Goal: Check status: Check status

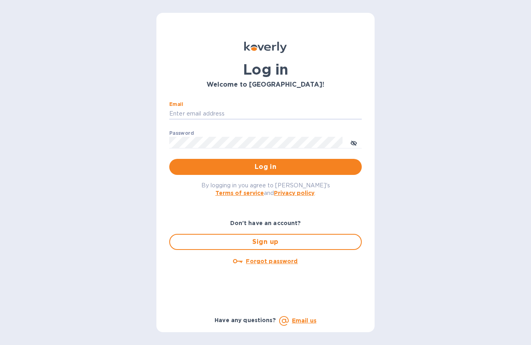
type input "shiarosenthal@gmail.com"
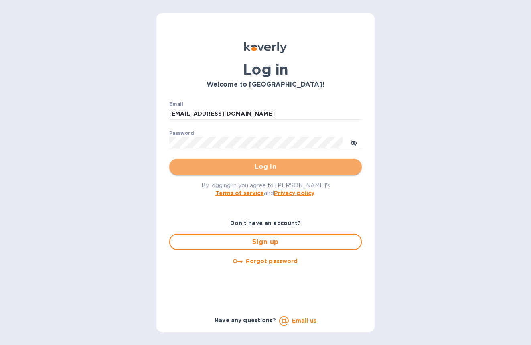
click at [271, 167] on span "Log in" at bounding box center [266, 167] width 180 height 10
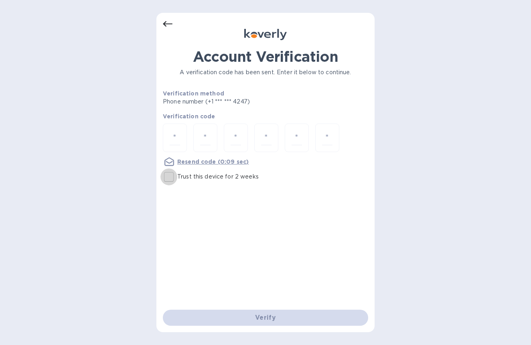
click at [171, 178] on input "Trust this device for 2 weeks" at bounding box center [168, 176] width 17 height 17
checkbox input "true"
click at [179, 142] on input "number" at bounding box center [175, 137] width 10 height 15
type input "3"
type input "5"
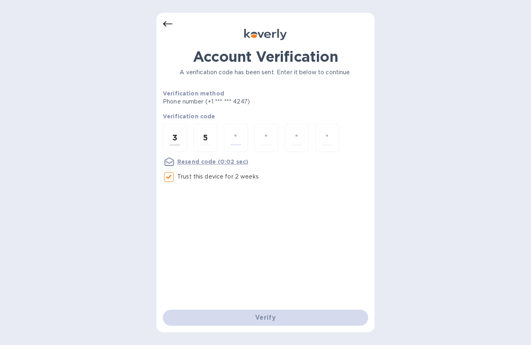
type input "0"
type input "9"
type input "0"
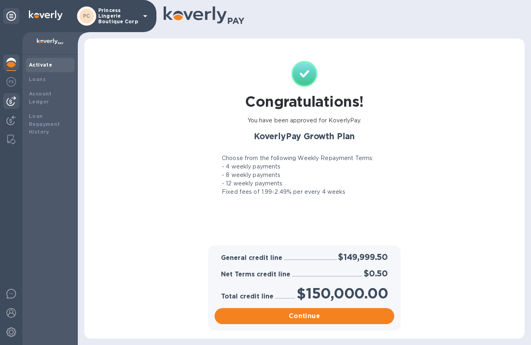
click at [11, 95] on div at bounding box center [11, 101] width 16 height 16
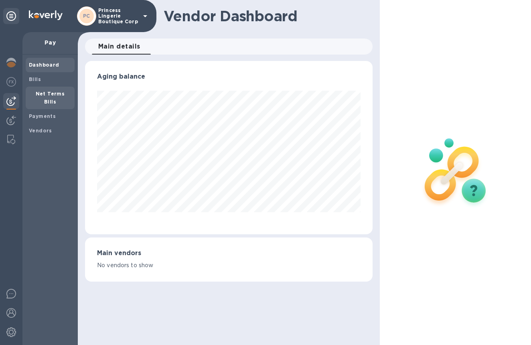
scroll to position [173, 288]
click at [38, 113] on b "Payments" at bounding box center [42, 116] width 27 height 6
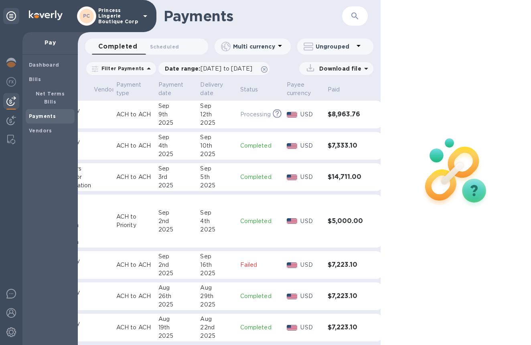
scroll to position [0, 77]
click at [200, 174] on div "5th" at bounding box center [216, 177] width 33 height 8
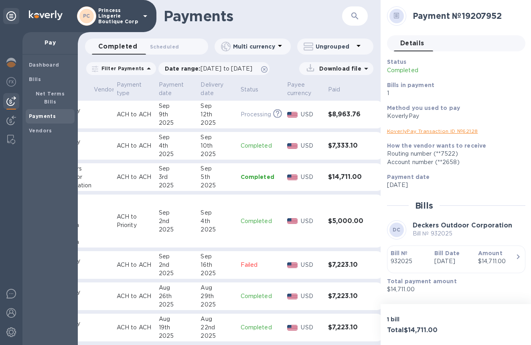
click at [454, 263] on p "Sep 3rd 2025" at bounding box center [452, 261] width 37 height 8
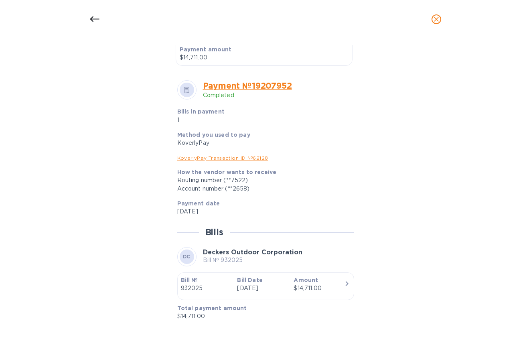
scroll to position [251, 0]
click at [313, 287] on div "$14,711.00" at bounding box center [318, 288] width 50 height 8
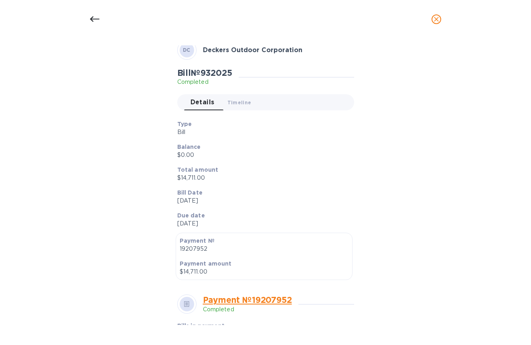
scroll to position [33, 0]
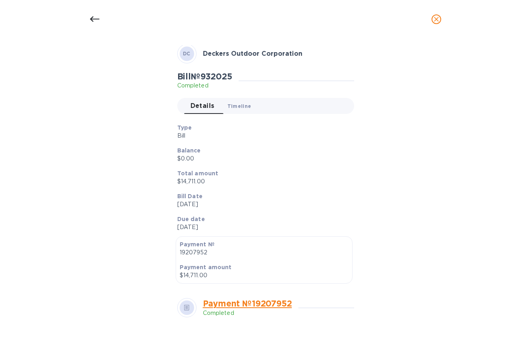
click at [240, 105] on span "Timeline 0" at bounding box center [239, 106] width 24 height 8
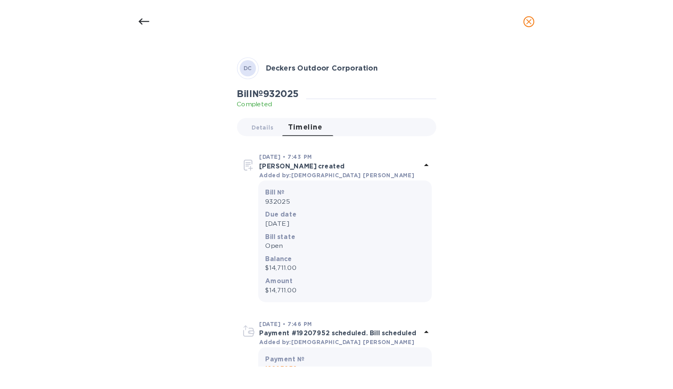
scroll to position [26, 0]
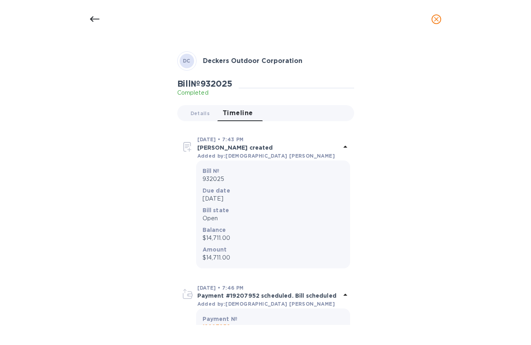
click at [433, 19] on icon "close" at bounding box center [436, 19] width 8 height 8
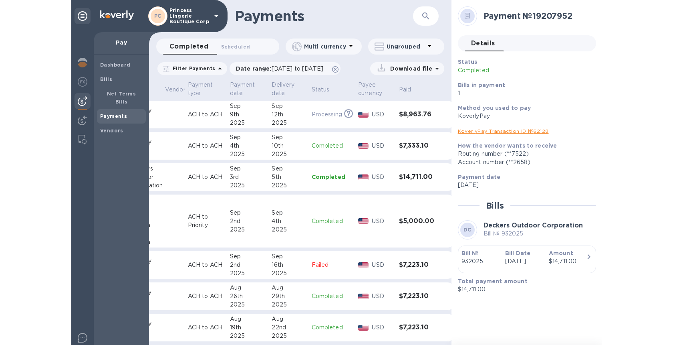
scroll to position [0, 0]
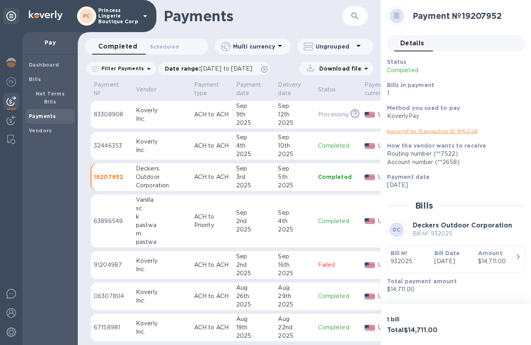
click at [275, 269] on td "Sep 16th 2025" at bounding box center [295, 265] width 40 height 28
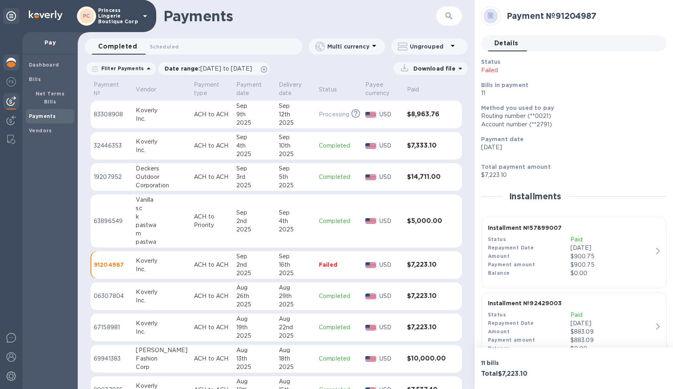
click at [8, 65] on img at bounding box center [11, 63] width 10 height 10
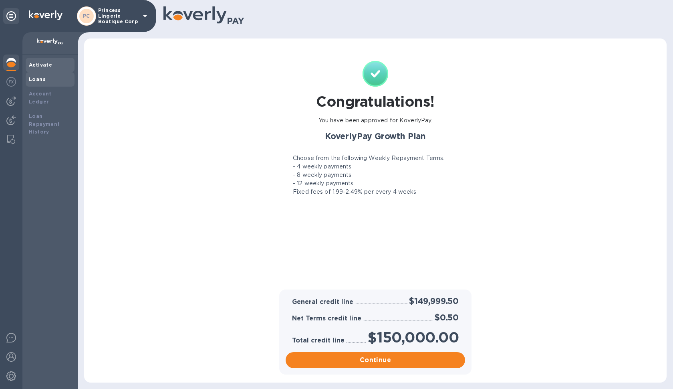
click at [36, 81] on b "Loans" at bounding box center [37, 79] width 17 height 6
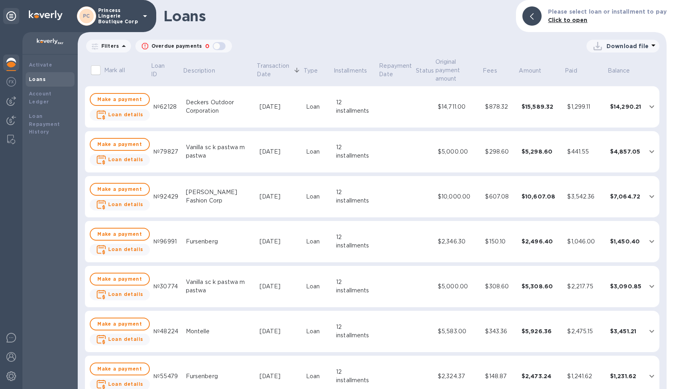
click at [13, 67] on div at bounding box center [11, 64] width 16 height 18
